Goal: Transaction & Acquisition: Purchase product/service

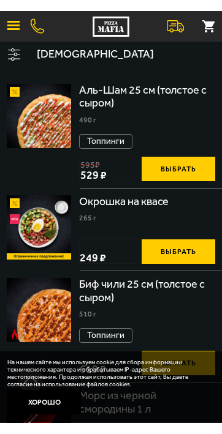
scroll to position [154, 0]
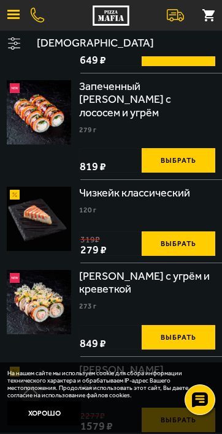
click at [44, 411] on button "Хорошо" at bounding box center [43, 413] width 73 height 24
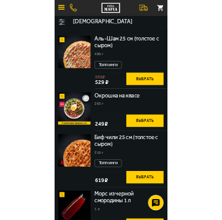
scroll to position [0, 0]
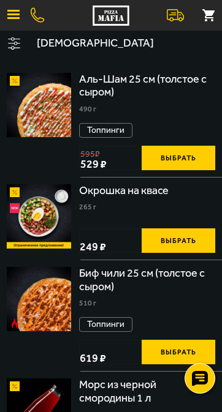
click at [19, 21] on button "button" at bounding box center [13, 15] width 27 height 27
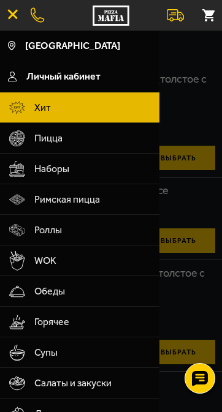
click at [179, 48] on div at bounding box center [111, 237] width 222 height 412
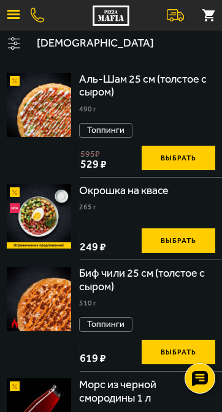
click at [184, 16] on button at bounding box center [175, 15] width 27 height 27
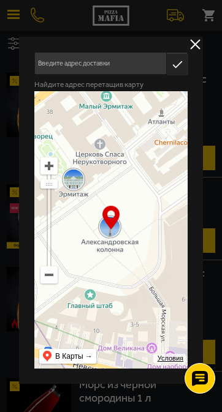
click at [140, 61] on input "text" at bounding box center [100, 63] width 132 height 23
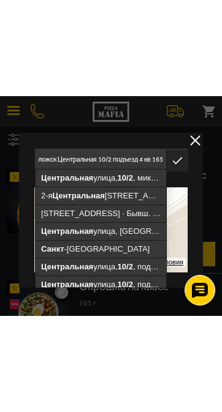
scroll to position [0, 63]
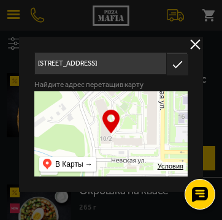
type input "[STREET_ADDRESS]"
click at [108, 125] on div "… Условия В [GEOGRAPHIC_DATA] → API" at bounding box center [110, 133] width 153 height 85
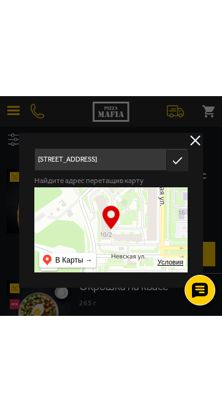
scroll to position [0, 0]
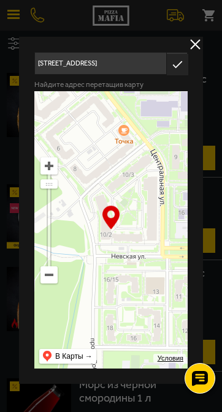
click at [179, 68] on icon "button" at bounding box center [178, 64] width 10 height 7
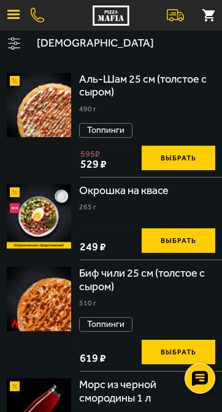
click at [184, 20] on button at bounding box center [175, 15] width 27 height 27
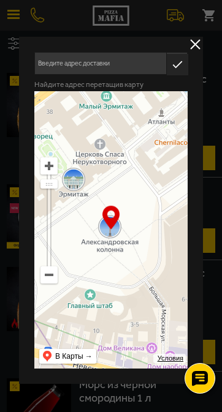
click at [194, 49] on button "delivery type" at bounding box center [194, 44] width 15 height 15
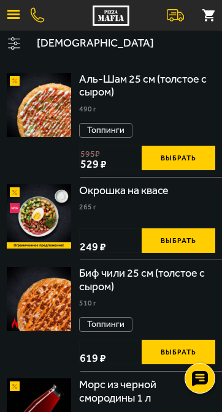
click at [182, 14] on button at bounding box center [175, 15] width 27 height 27
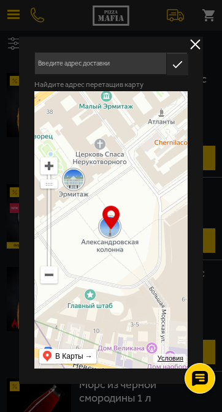
click at [193, 48] on button "delivery type" at bounding box center [194, 44] width 15 height 15
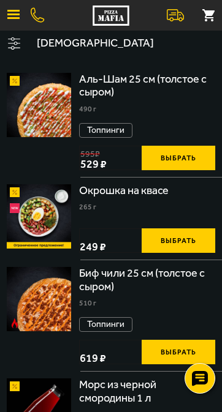
click at [166, 19] on button at bounding box center [175, 15] width 27 height 27
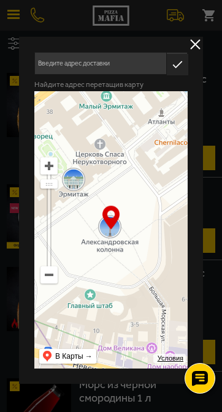
click at [196, 42] on button "delivery type" at bounding box center [194, 44] width 15 height 15
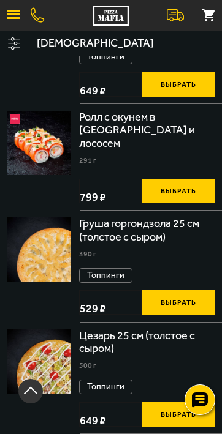
scroll to position [585, 0]
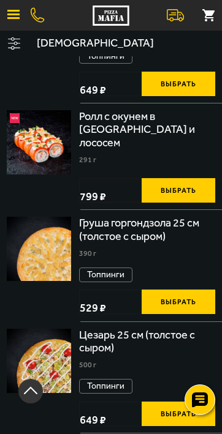
click at [204, 395] on use at bounding box center [200, 399] width 16 height 15
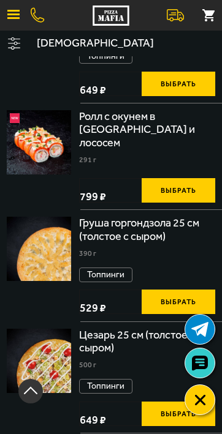
click at [200, 395] on icon at bounding box center [200, 400] width 12 height 12
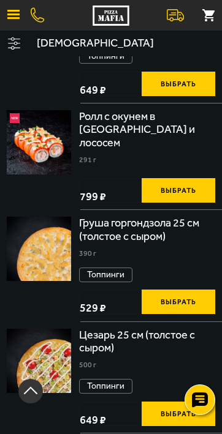
click at [34, 389] on rect "button" at bounding box center [30, 391] width 24 height 24
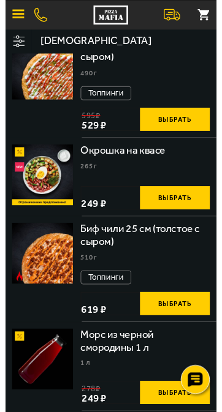
scroll to position [0, 0]
